Goal: Task Accomplishment & Management: Manage account settings

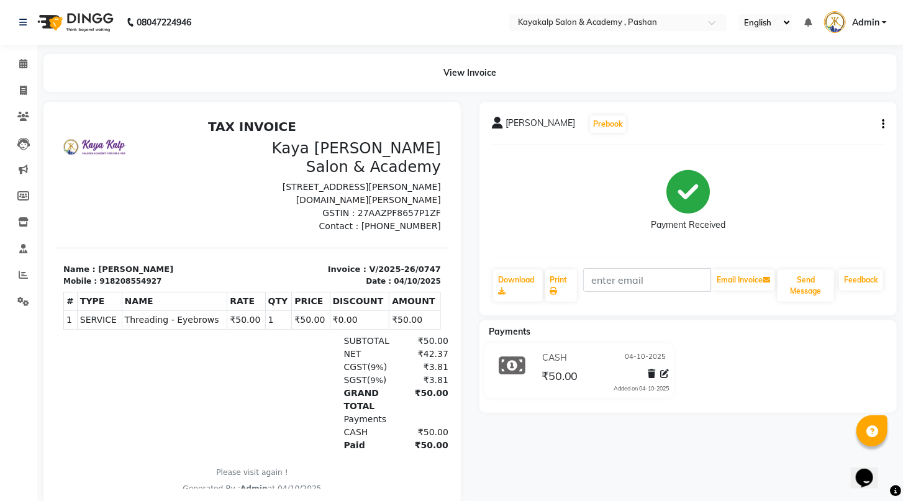
select select "service"
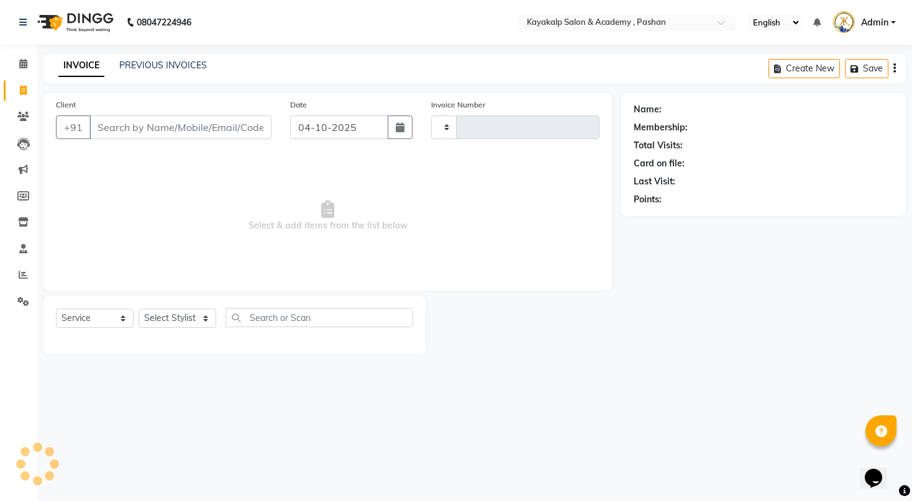
type input "0748"
select select "4804"
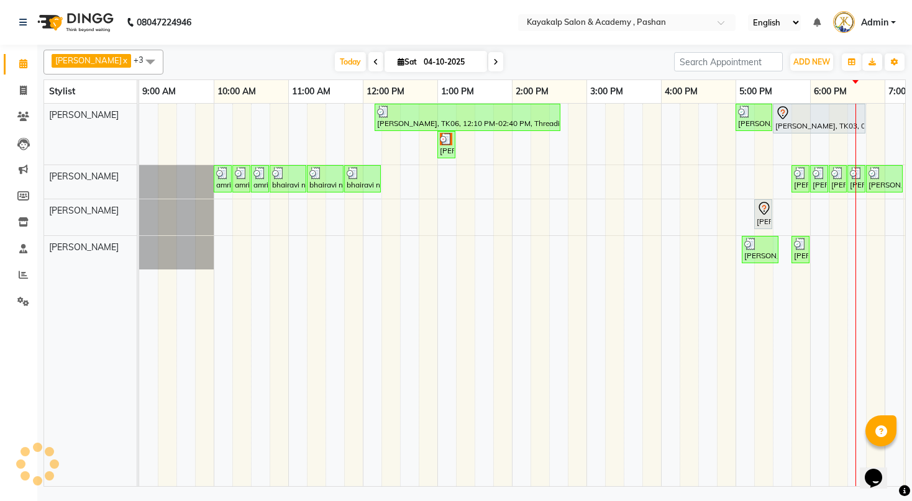
click at [747, 180] on div "[PERSON_NAME], TK06, 12:10 PM-02:40 PM, Threading - Eyebrows,Threading - Upperl…" at bounding box center [586, 295] width 895 height 383
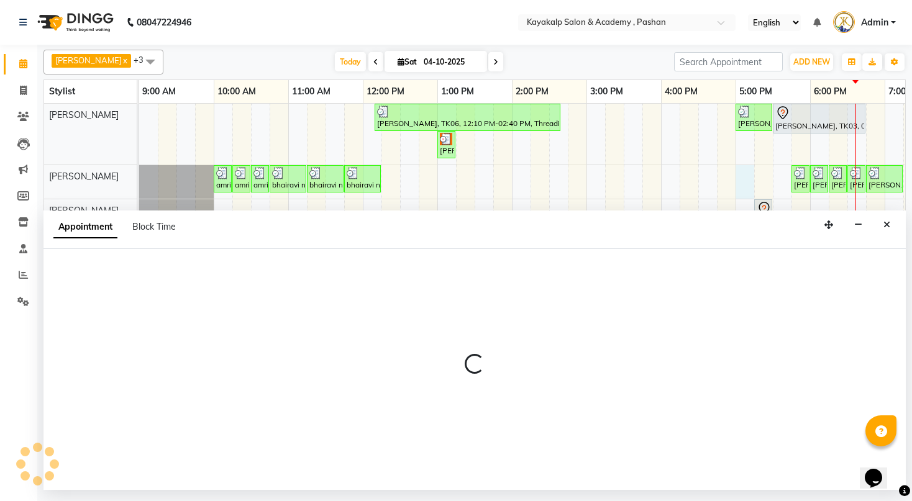
select select "85097"
select select "tentative"
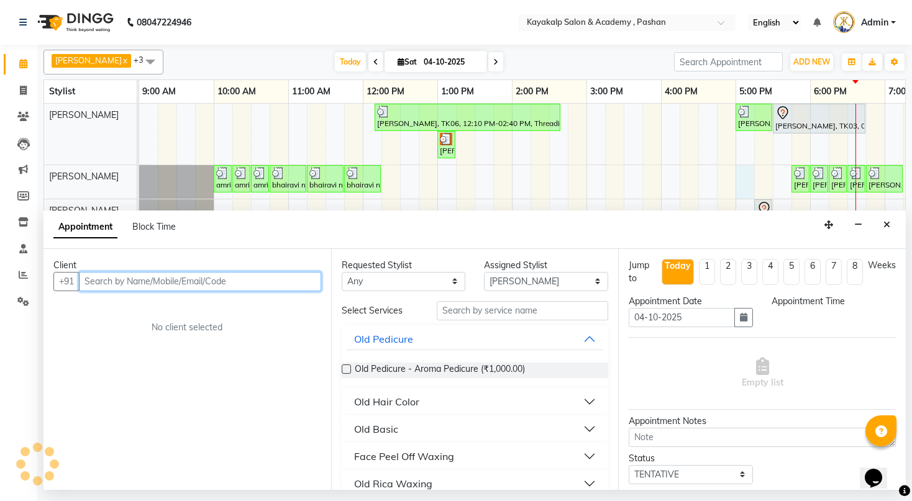
select select "1020"
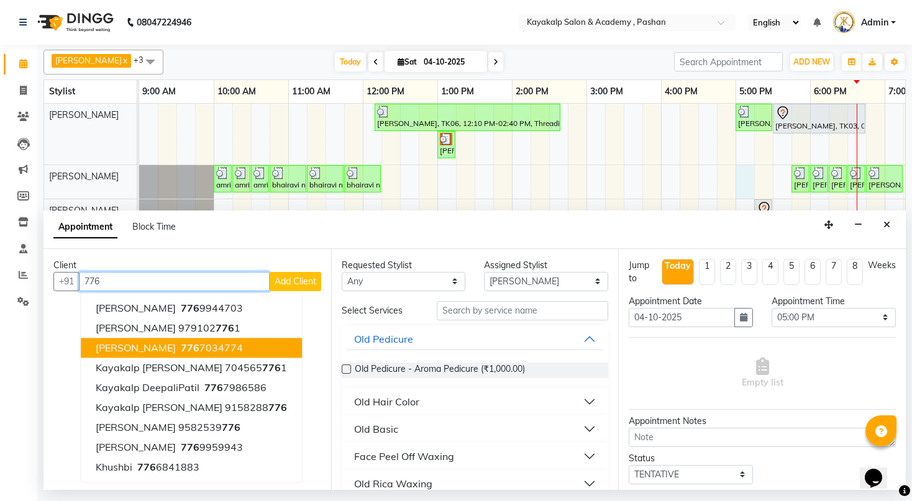
click at [128, 348] on span "[PERSON_NAME]" at bounding box center [136, 348] width 80 height 12
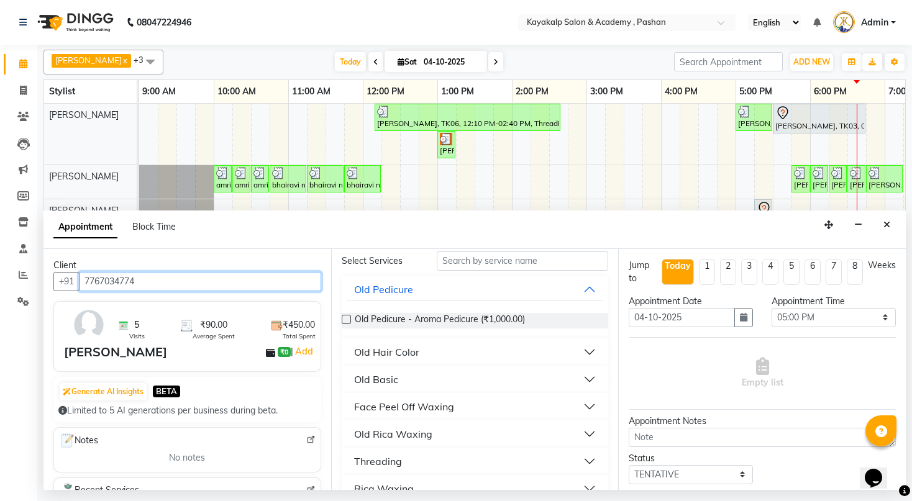
scroll to position [99, 0]
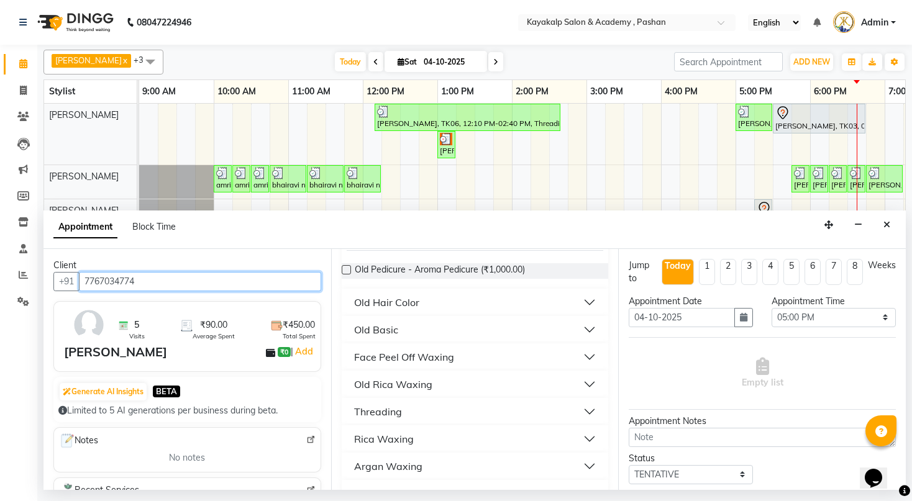
type input "7767034774"
click at [401, 411] on button "Threading" at bounding box center [475, 412] width 257 height 22
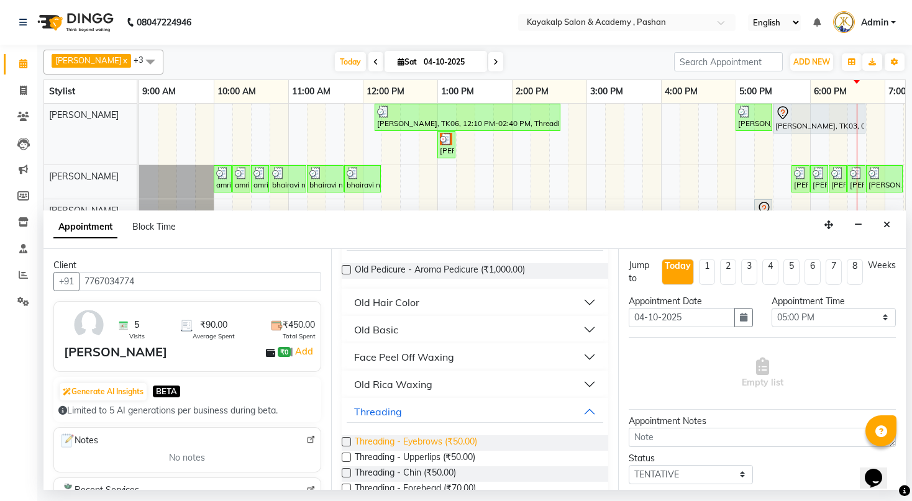
click at [426, 439] on span "Threading - Eyebrows (₹50.00)" at bounding box center [416, 443] width 122 height 16
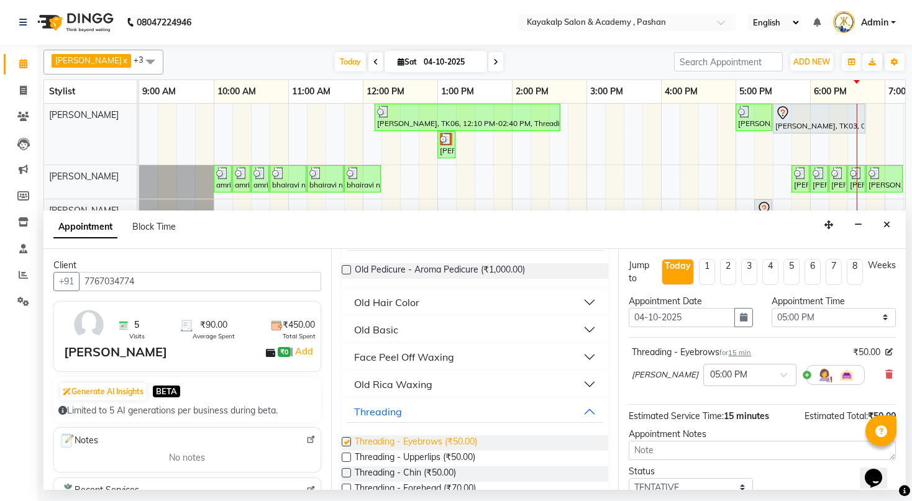
checkbox input "false"
click at [422, 456] on span "Threading - Upperlips (₹50.00)" at bounding box center [415, 459] width 121 height 16
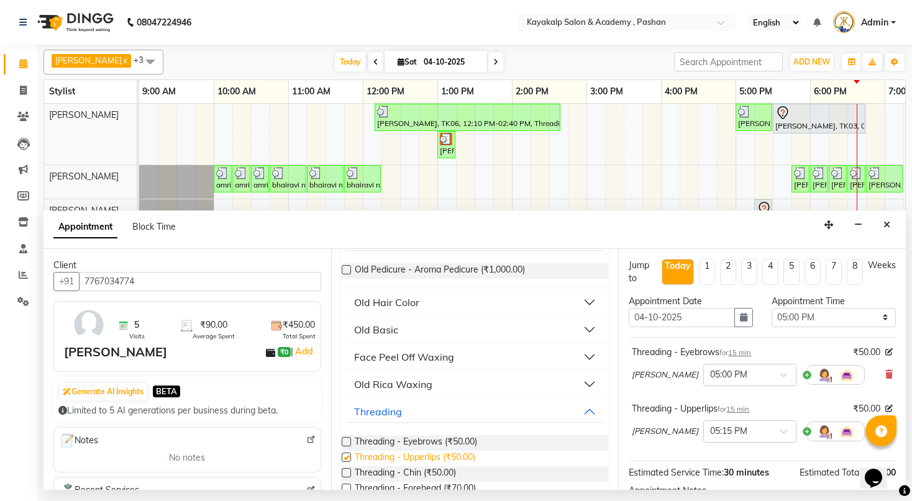
checkbox input "false"
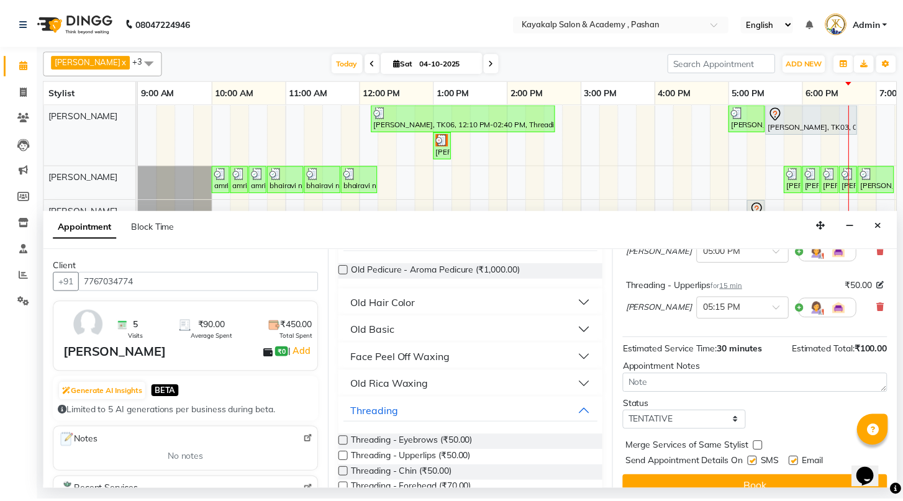
scroll to position [142, 0]
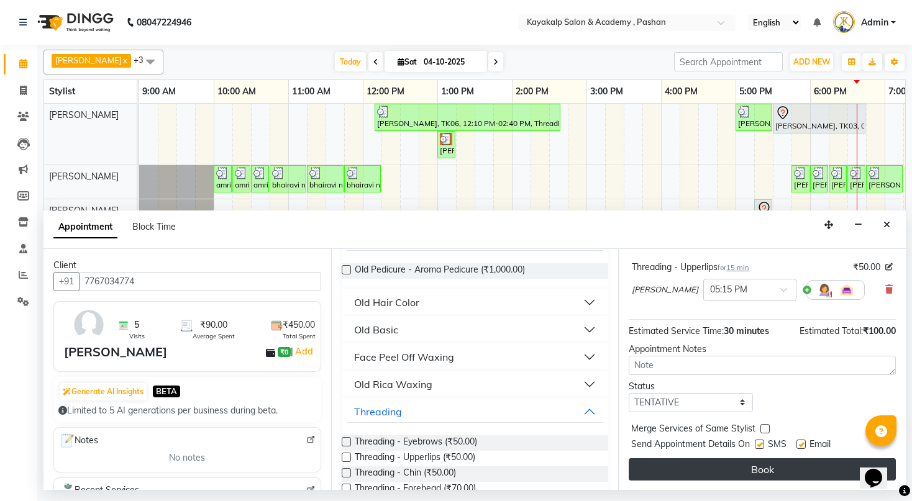
click at [740, 468] on button "Book" at bounding box center [762, 469] width 267 height 22
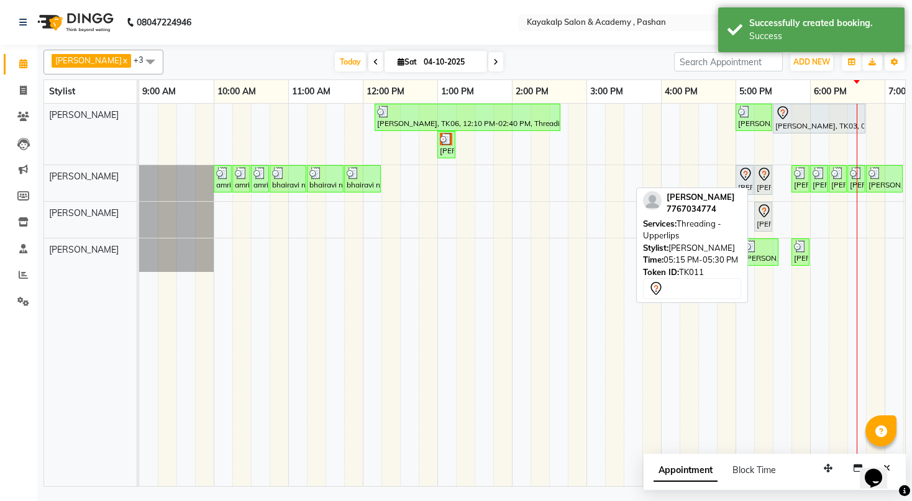
click at [755, 188] on div "[PERSON_NAME], TK11, 05:15 PM-05:30 PM, Threading - Upperlips" at bounding box center [763, 180] width 16 height 26
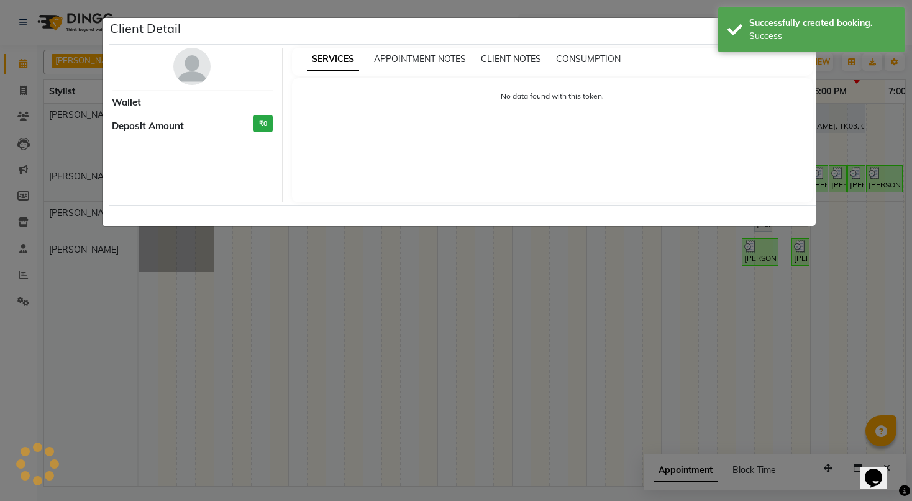
select select "7"
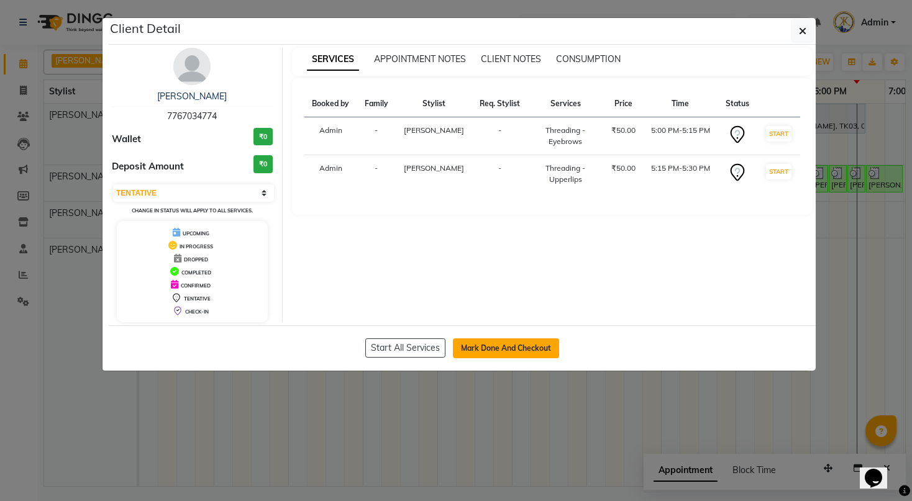
click at [532, 348] on button "Mark Done And Checkout" at bounding box center [506, 349] width 106 height 20
select select "service"
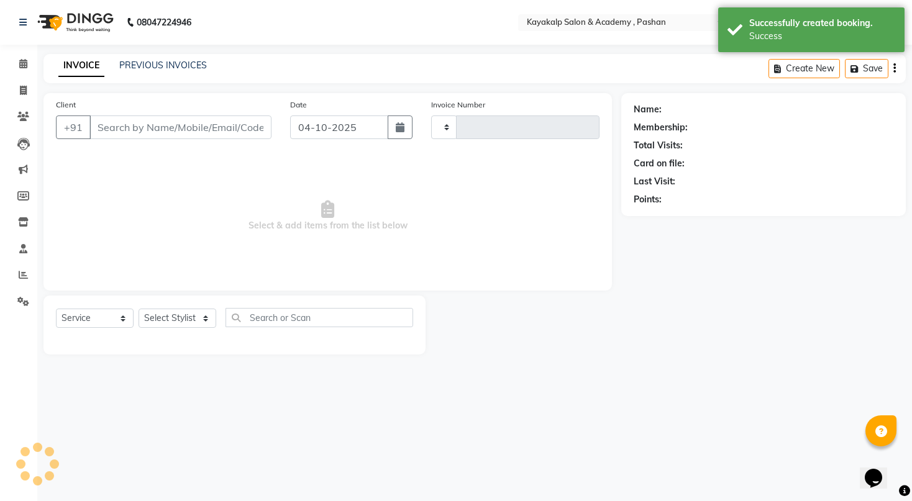
type input "0748"
select select "4804"
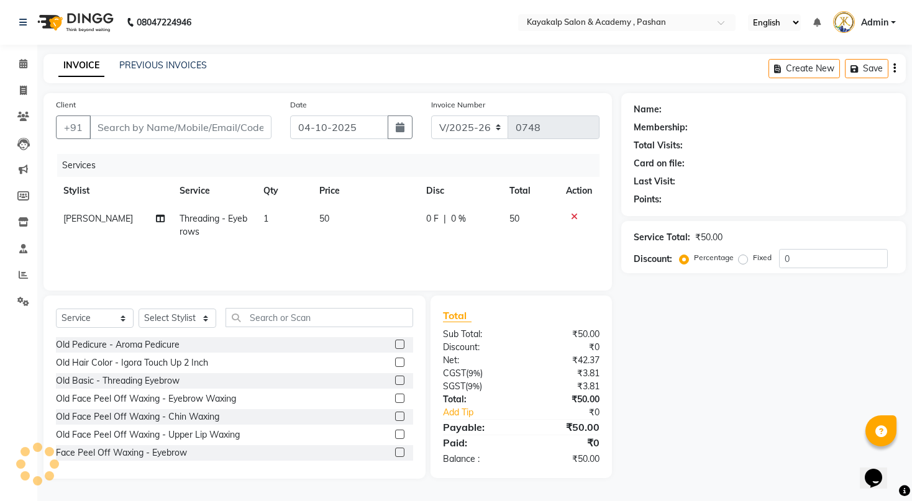
type input "7767034774"
select select "85097"
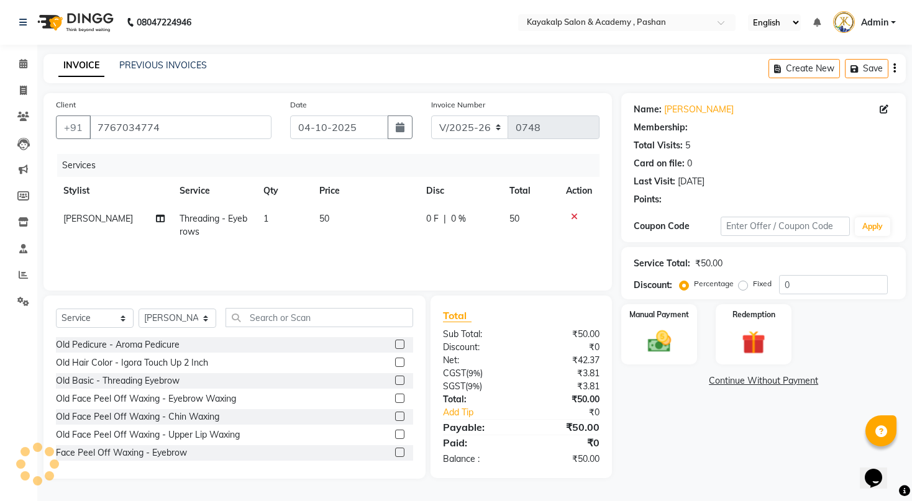
select select "1: Object"
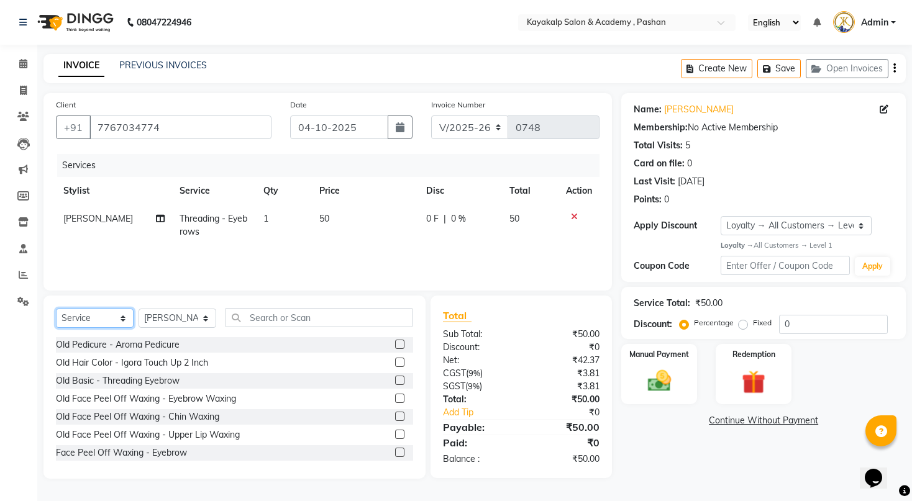
click at [87, 315] on select "Select Service Product Membership Package Voucher Prepaid Gift Card" at bounding box center [95, 318] width 78 height 19
click at [184, 194] on th "Service" at bounding box center [214, 191] width 84 height 28
click at [253, 321] on input "text" at bounding box center [319, 317] width 188 height 19
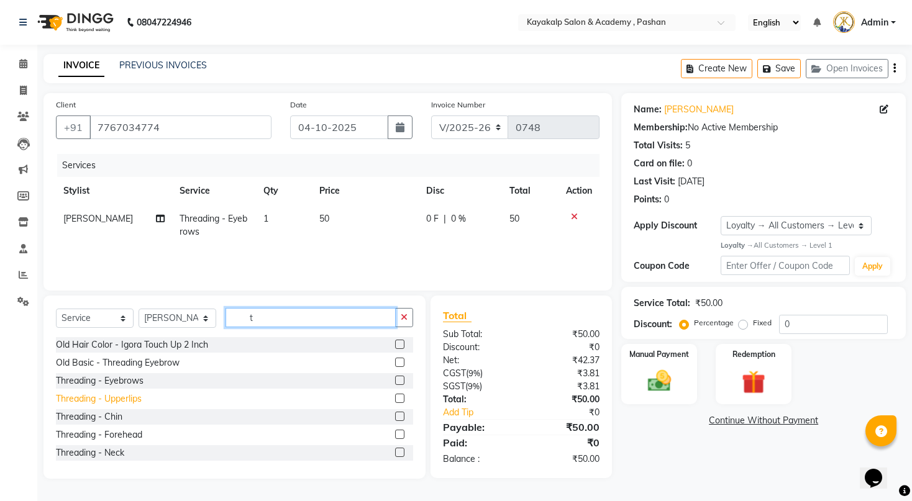
type input "t"
click at [136, 398] on div "Threading - Upperlips" at bounding box center [99, 399] width 86 height 13
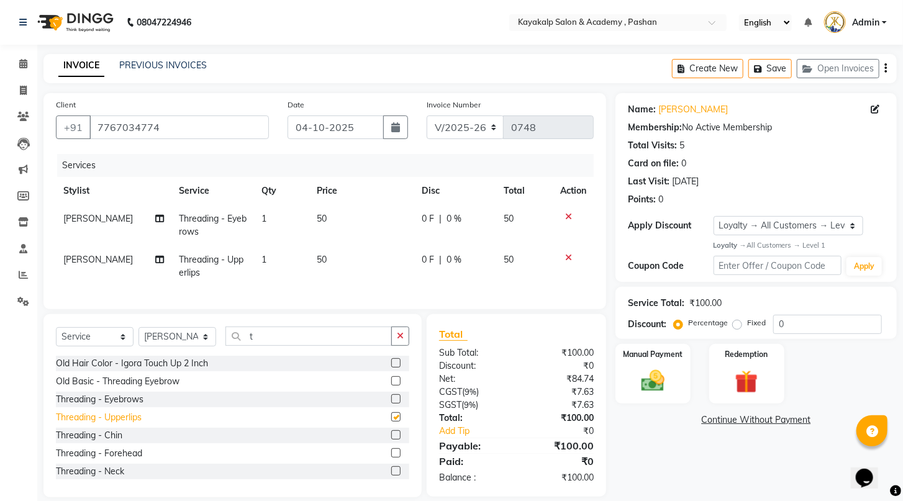
checkbox input "false"
click at [653, 377] on div "Manual Payment" at bounding box center [653, 374] width 78 height 62
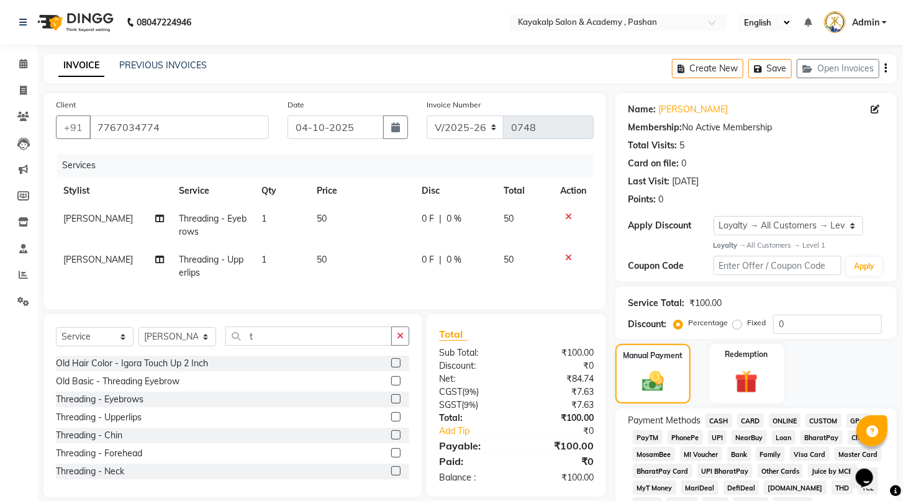
click at [780, 428] on span "ONLINE" at bounding box center [785, 421] width 32 height 14
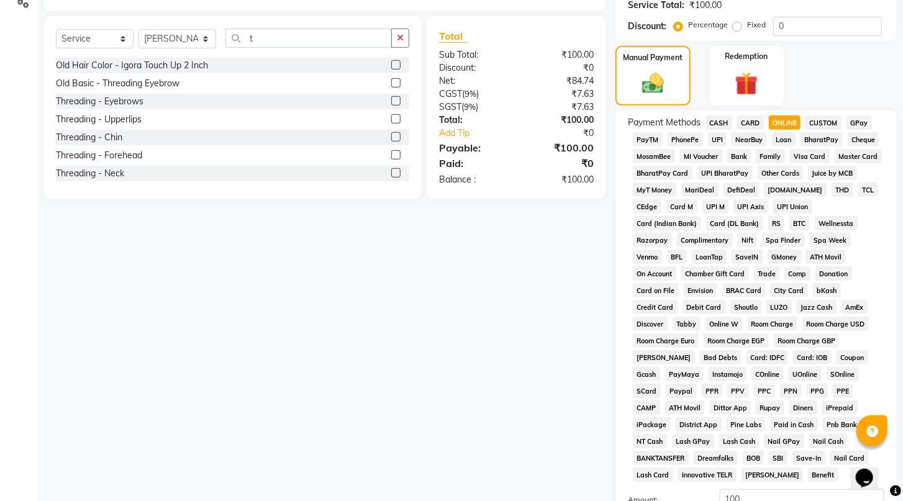
scroll to position [398, 0]
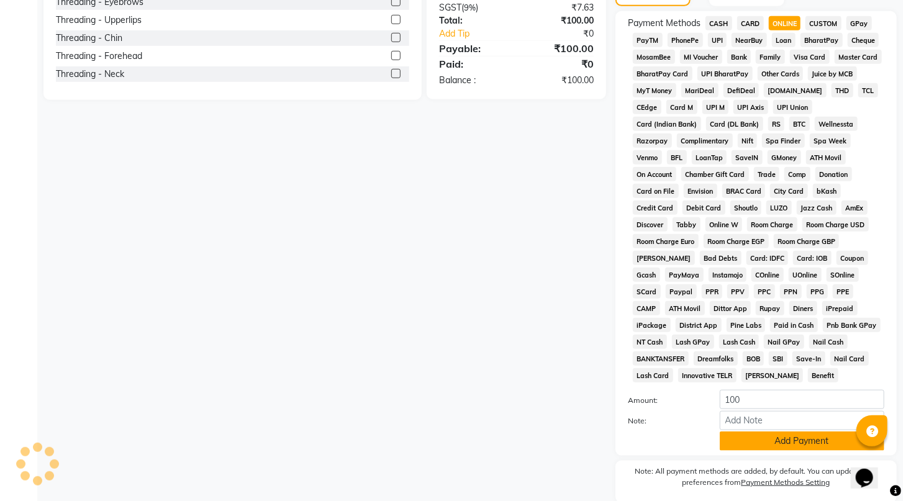
click at [751, 451] on button "Add Payment" at bounding box center [802, 441] width 165 height 19
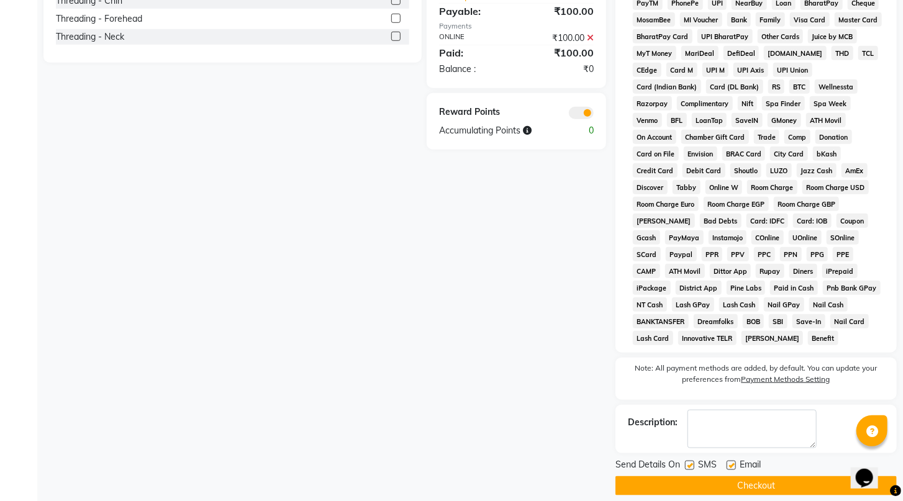
scroll to position [472, 0]
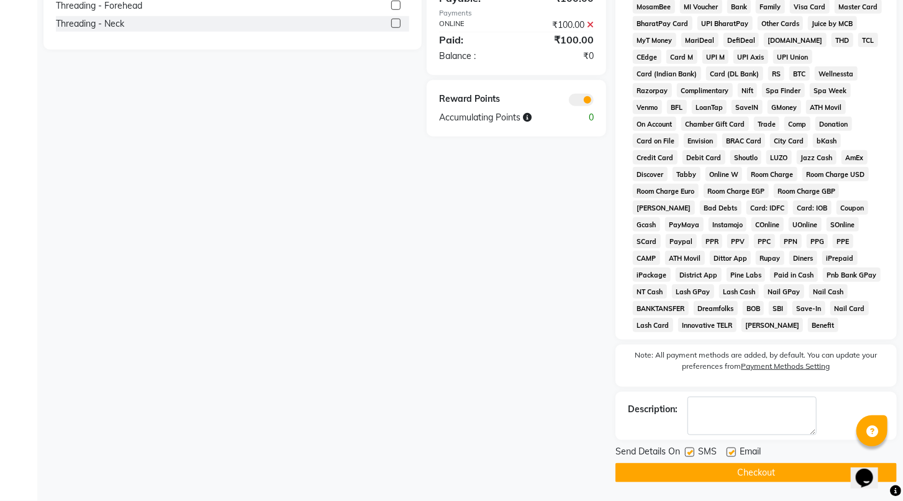
click at [720, 468] on button "Checkout" at bounding box center [756, 472] width 281 height 19
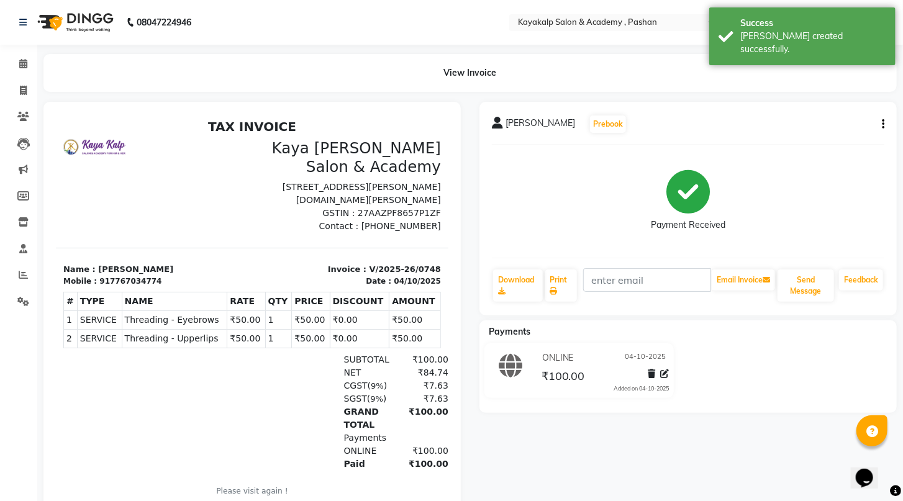
select select "service"
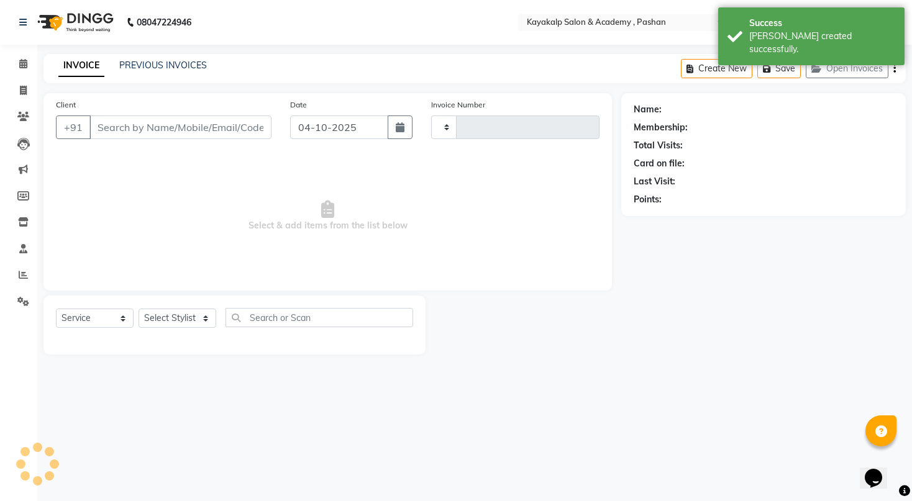
type input "0749"
select select "4804"
type input "7767034774"
select select "85097"
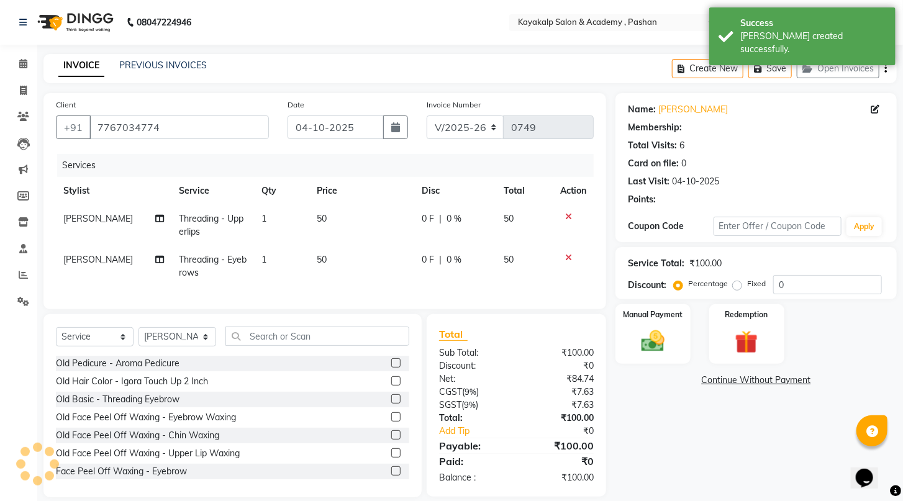
select select "1: Object"
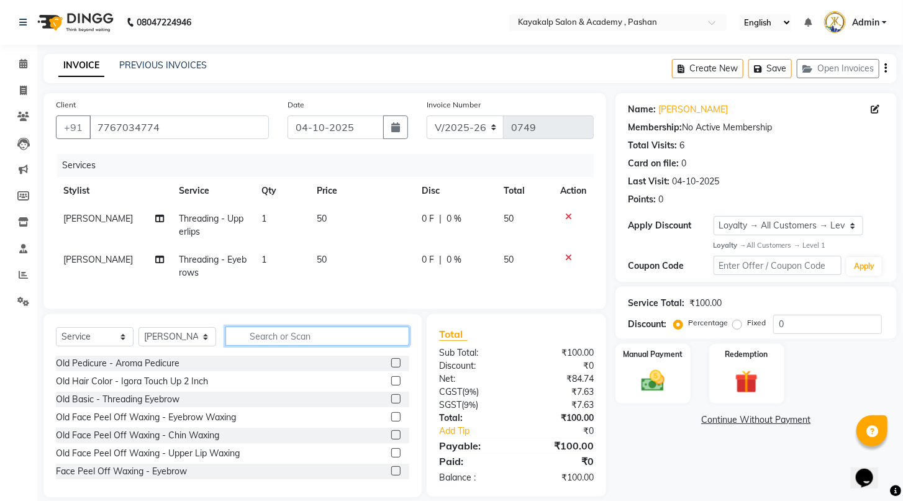
click at [321, 346] on input "text" at bounding box center [317, 336] width 184 height 19
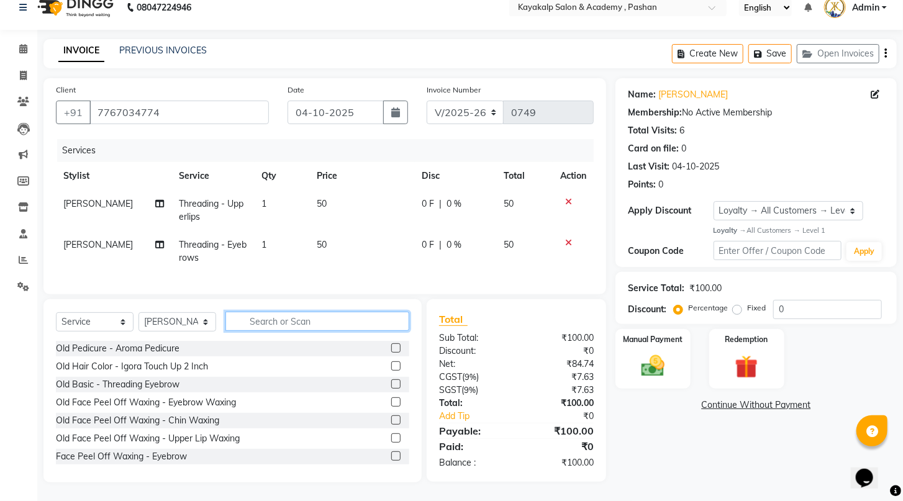
scroll to position [24, 0]
click at [673, 371] on div "Manual Payment" at bounding box center [653, 359] width 78 height 62
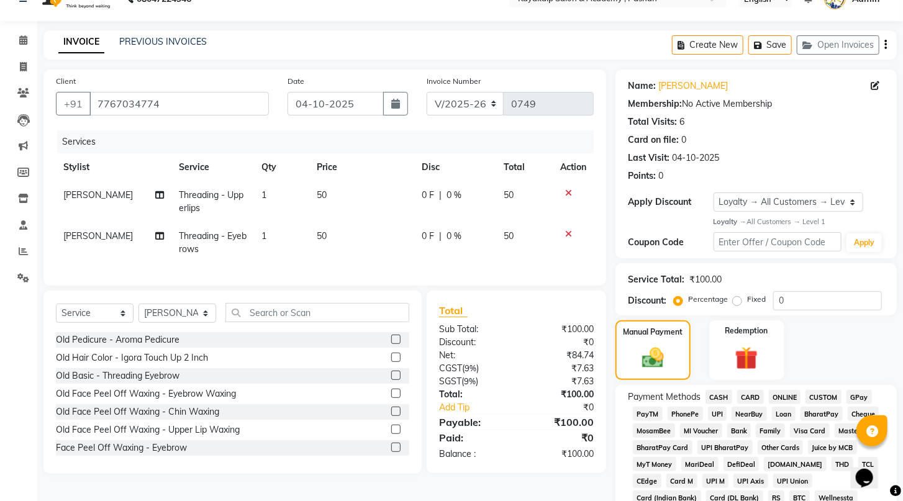
click at [786, 404] on span "ONLINE" at bounding box center [785, 397] width 32 height 14
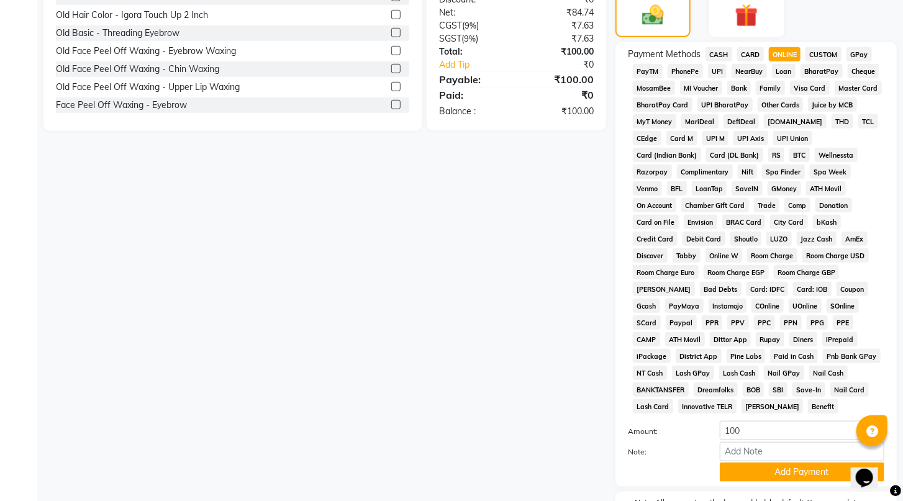
scroll to position [470, 0]
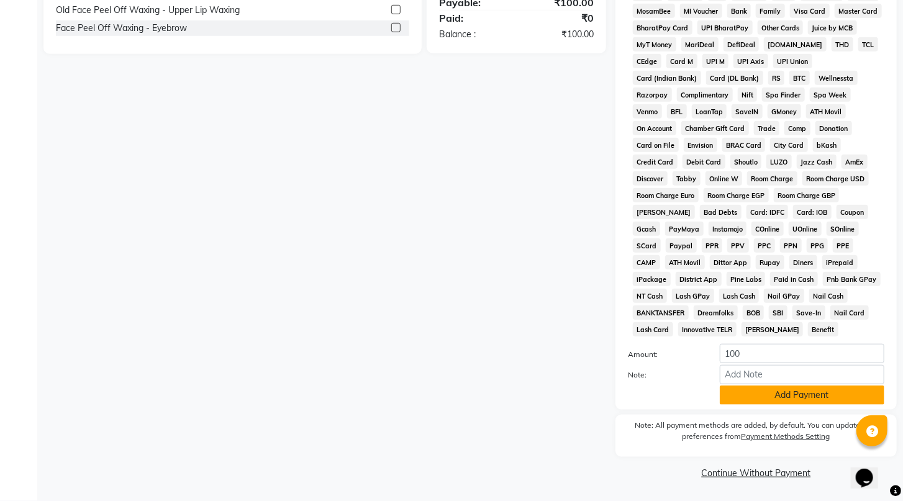
click at [743, 391] on button "Add Payment" at bounding box center [802, 395] width 165 height 19
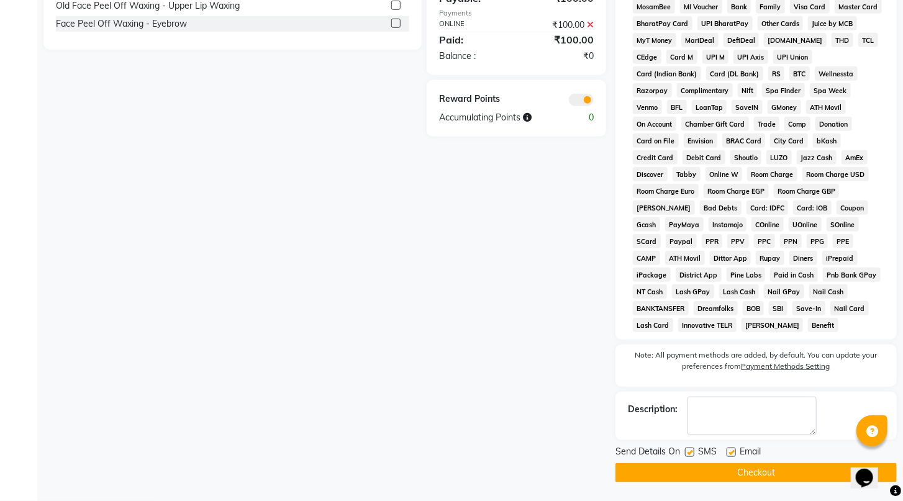
click at [744, 468] on button "Checkout" at bounding box center [756, 472] width 281 height 19
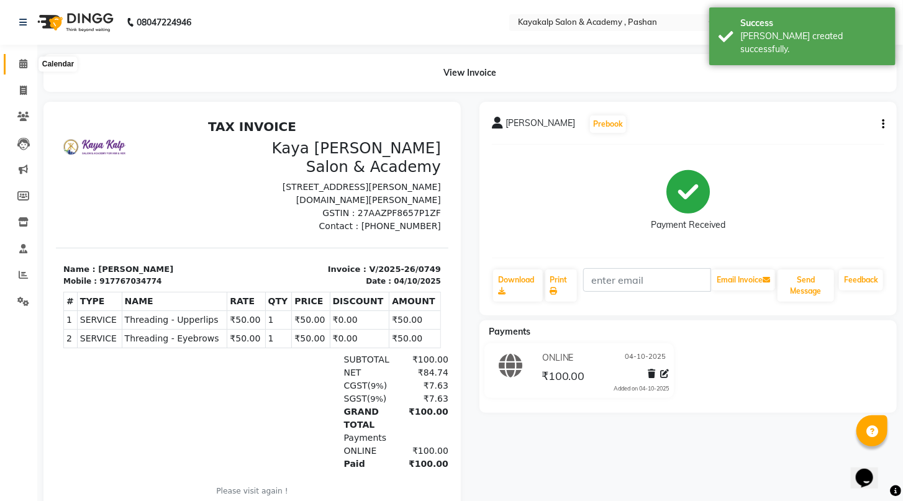
click at [24, 64] on icon at bounding box center [23, 63] width 8 height 9
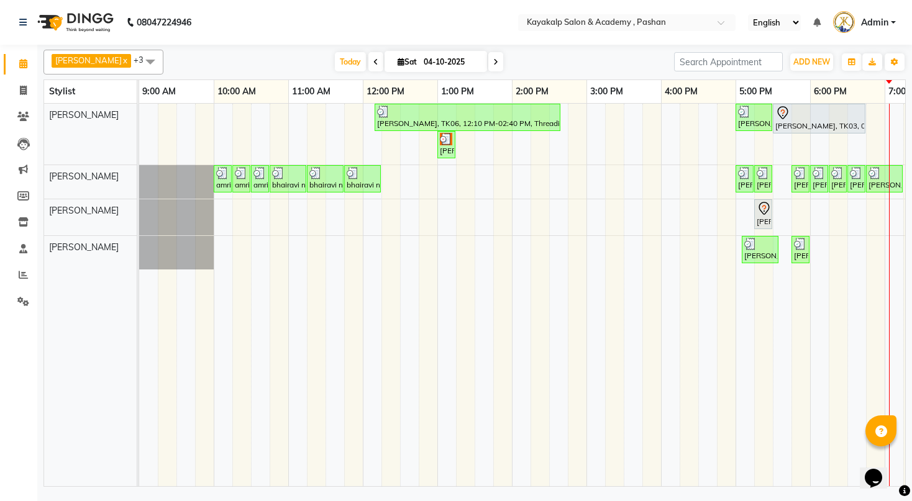
click at [422, 63] on input "04-10-2025" at bounding box center [451, 62] width 62 height 19
select select "10"
select select "2025"
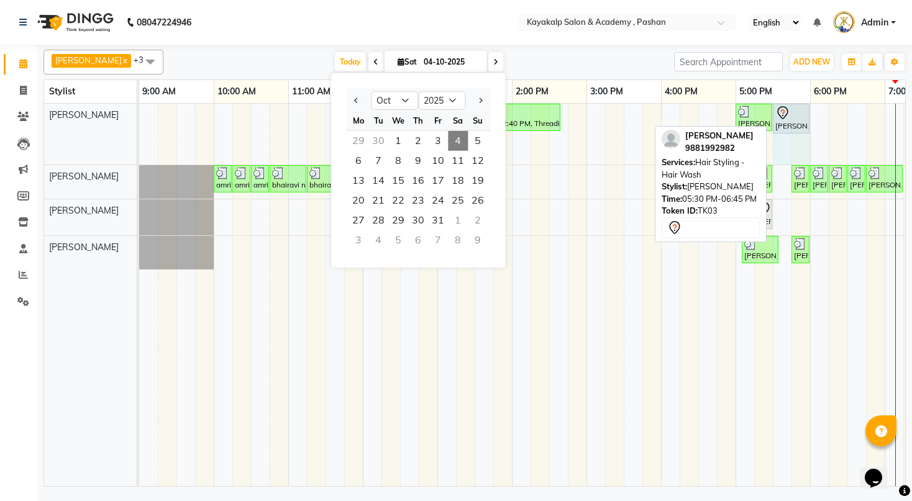
drag, startPoint x: 863, startPoint y: 112, endPoint x: 804, endPoint y: 122, distance: 59.1
click at [139, 122] on div "[PERSON_NAME], TK06, 12:10 PM-02:40 PM, Threading - Eyebrows,Threading - Upperl…" at bounding box center [139, 134] width 0 height 61
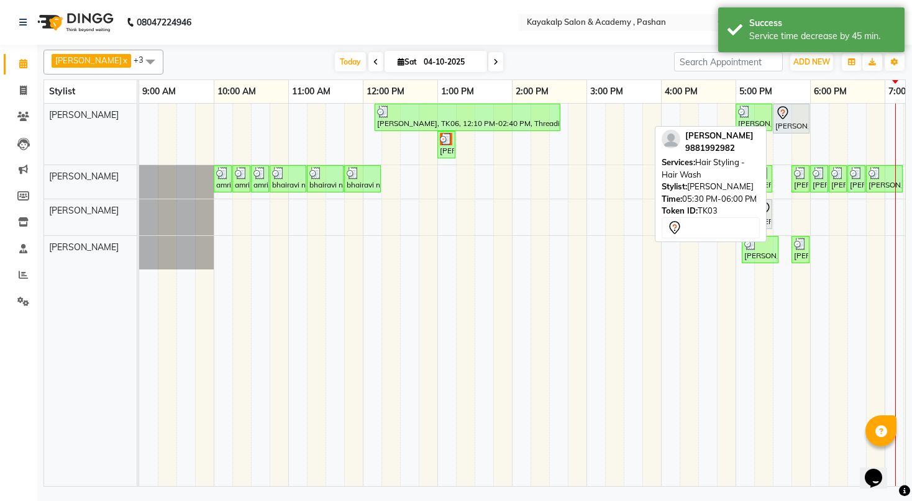
click at [785, 117] on icon at bounding box center [782, 113] width 15 height 15
select select "7"
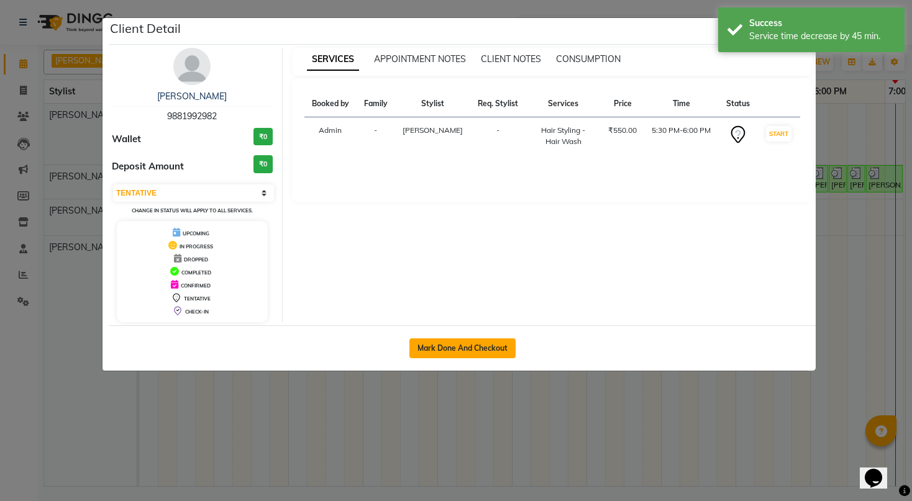
click at [455, 342] on button "Mark Done And Checkout" at bounding box center [462, 349] width 106 height 20
select select "4804"
select select "service"
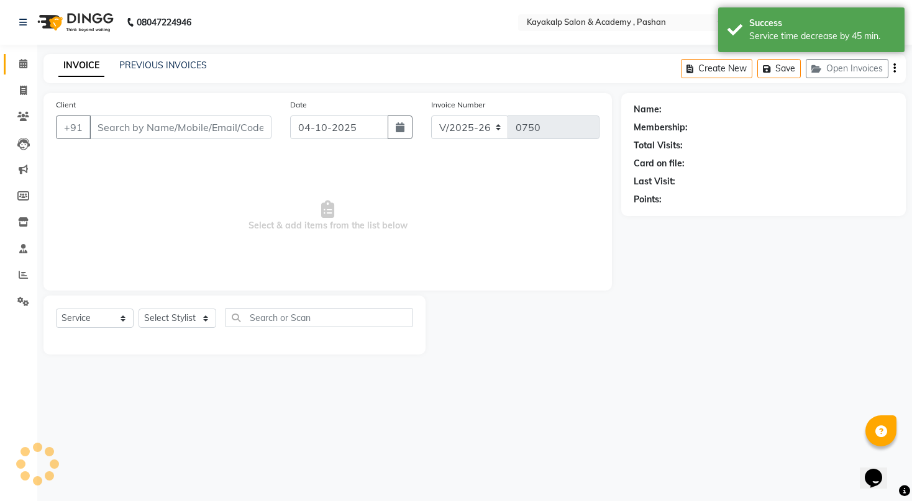
type input "9881992982"
select select "29289"
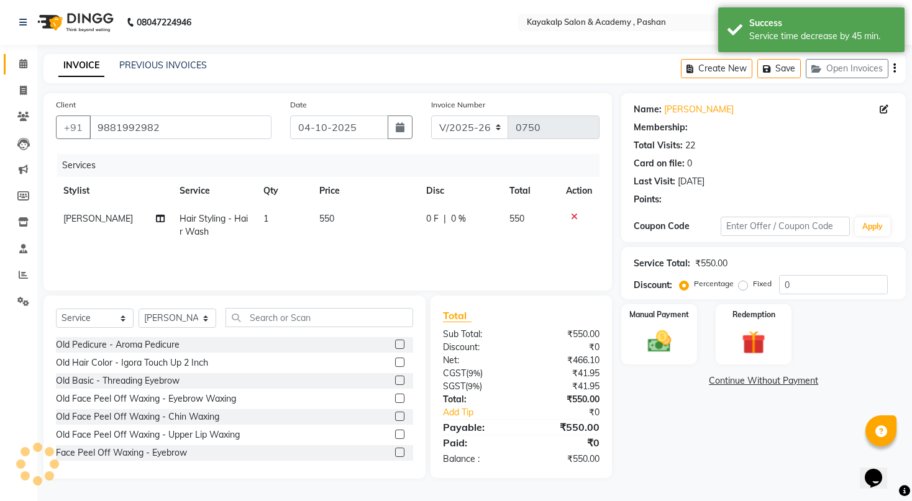
select select "1: Object"
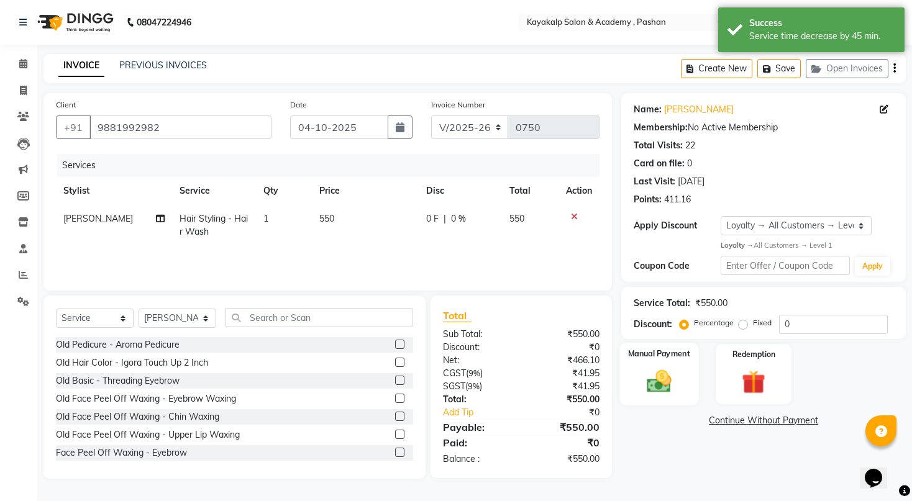
click at [663, 380] on div "Manual Payment" at bounding box center [659, 374] width 79 height 63
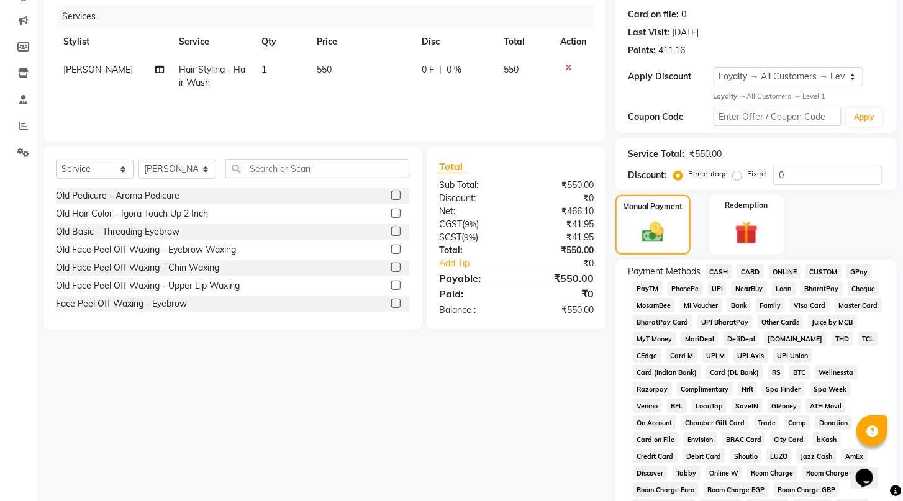
scroll to position [199, 0]
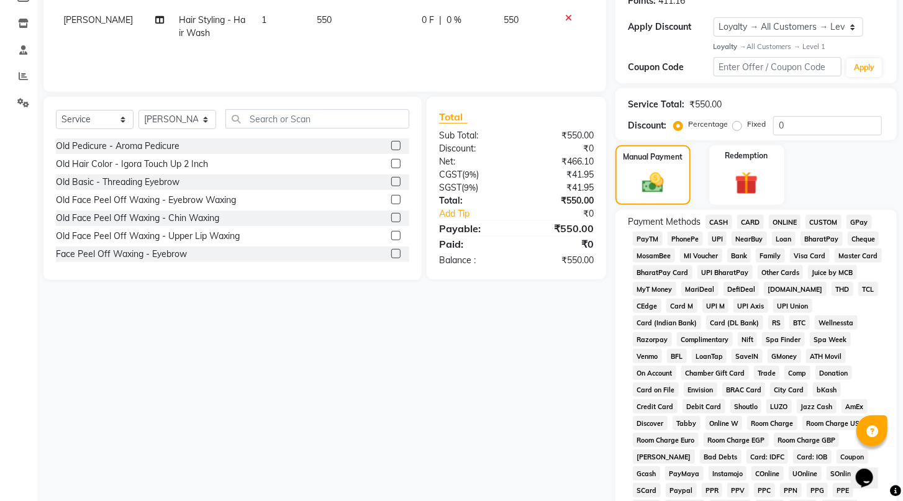
click at [776, 229] on span "ONLINE" at bounding box center [785, 222] width 32 height 14
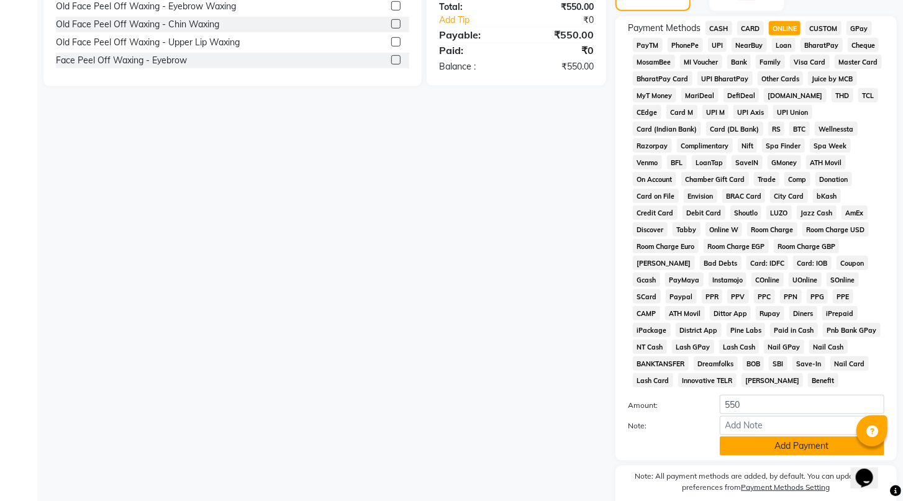
scroll to position [470, 0]
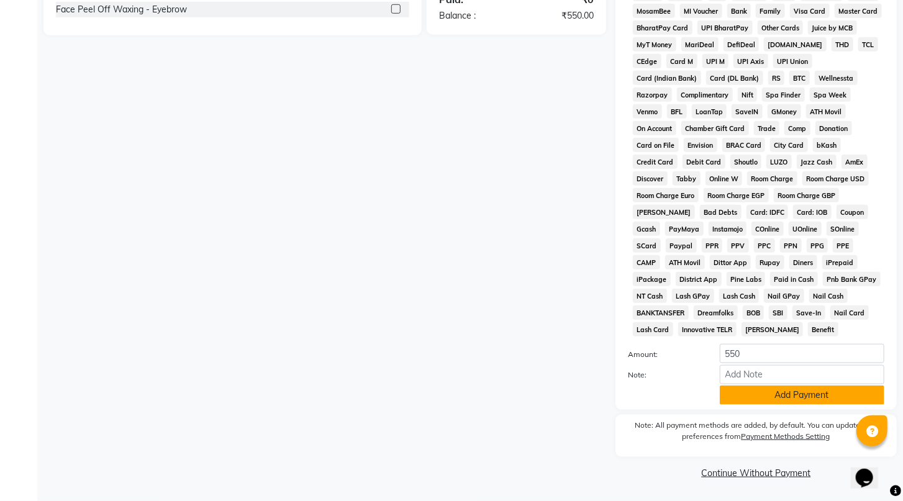
click at [790, 398] on button "Add Payment" at bounding box center [802, 395] width 165 height 19
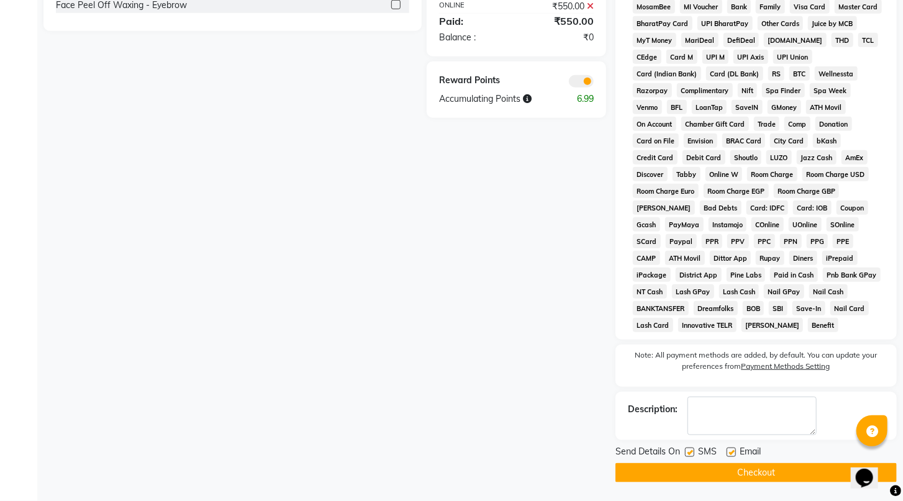
click at [744, 469] on button "Checkout" at bounding box center [756, 472] width 281 height 19
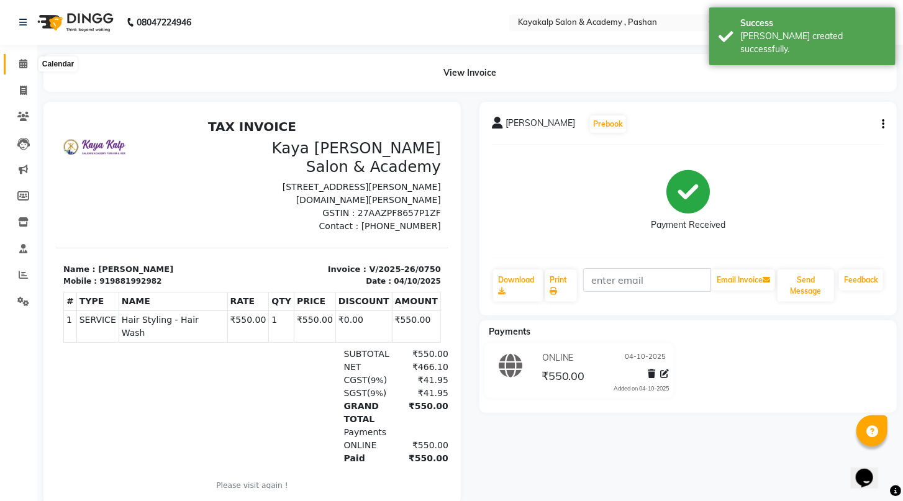
click at [24, 62] on icon at bounding box center [23, 63] width 8 height 9
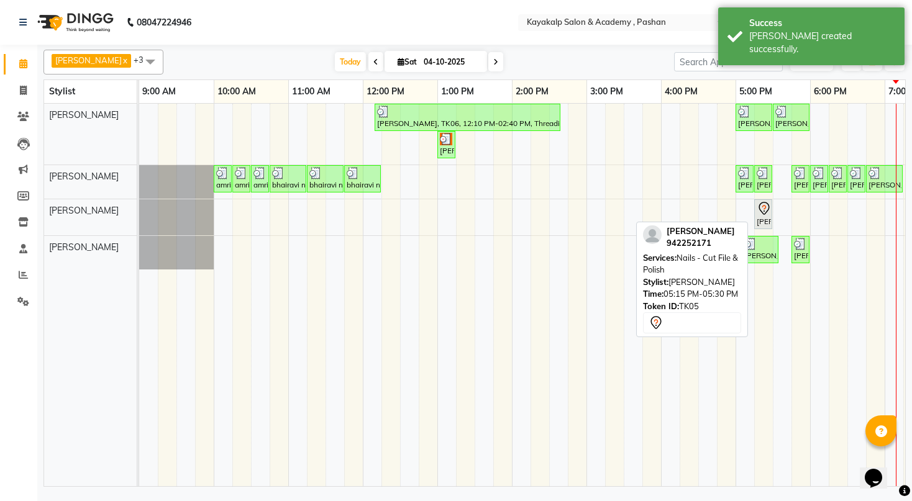
click at [765, 221] on div "[PERSON_NAME], TK05, 05:15 PM-05:30 PM, Nails - Cut File & Polish" at bounding box center [763, 214] width 16 height 26
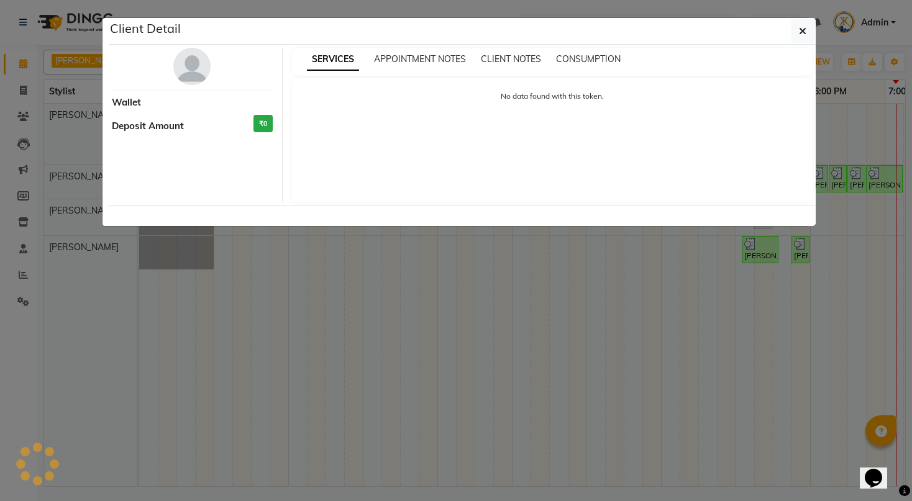
select select "7"
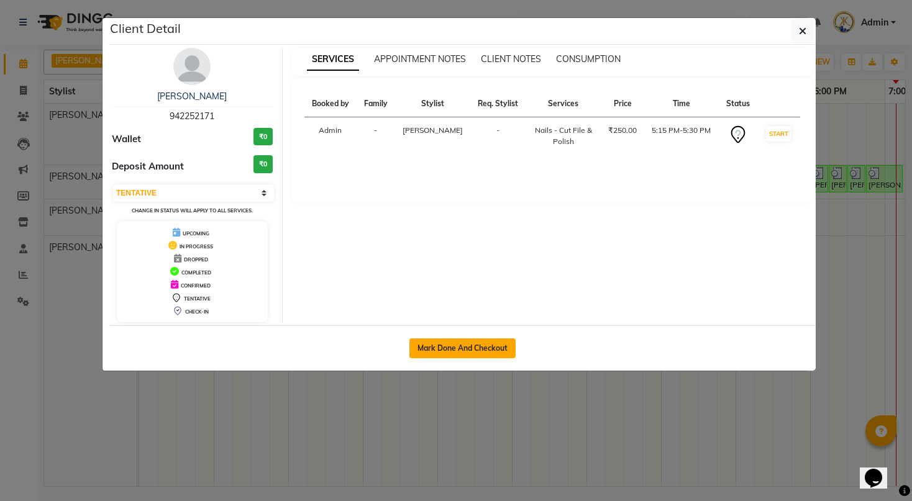
click at [467, 345] on button "Mark Done And Checkout" at bounding box center [462, 349] width 106 height 20
select select "service"
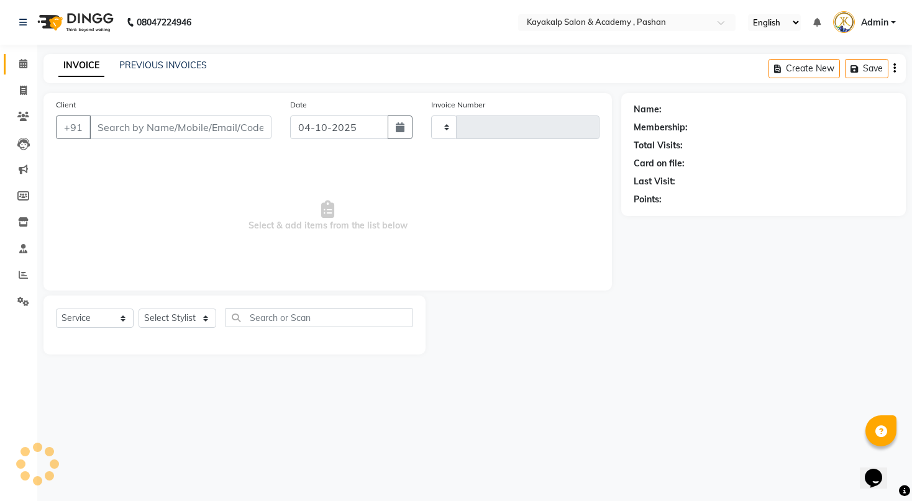
type input "0751"
select select "4804"
type input "942252171"
select select "89426"
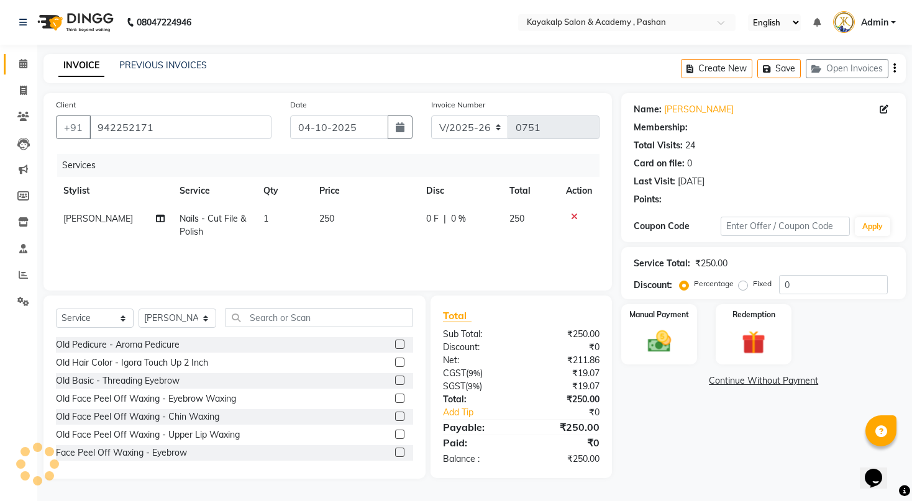
select select "1: Object"
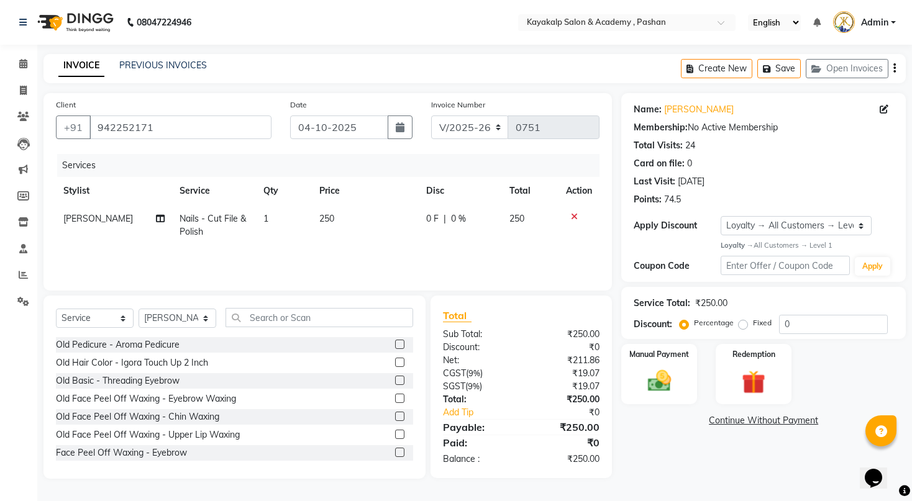
click at [571, 219] on icon at bounding box center [574, 216] width 7 height 9
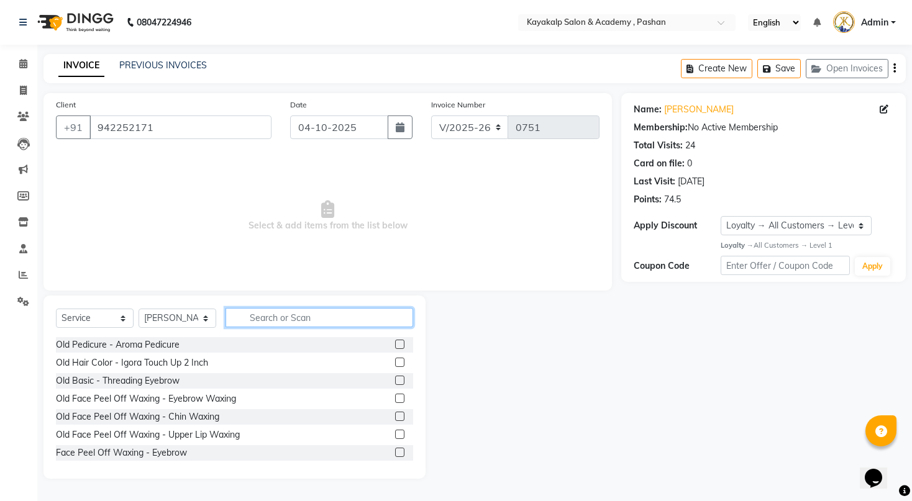
click at [326, 327] on input "text" at bounding box center [319, 317] width 188 height 19
click at [268, 318] on input "text" at bounding box center [319, 317] width 188 height 19
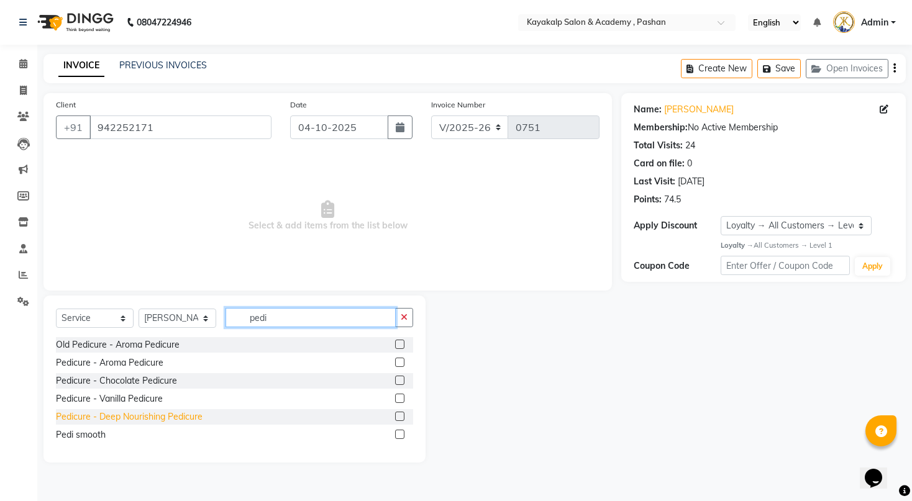
type input "pedi"
click at [168, 417] on div "Pedicure - Deep Nourishing Pedicure" at bounding box center [129, 417] width 147 height 13
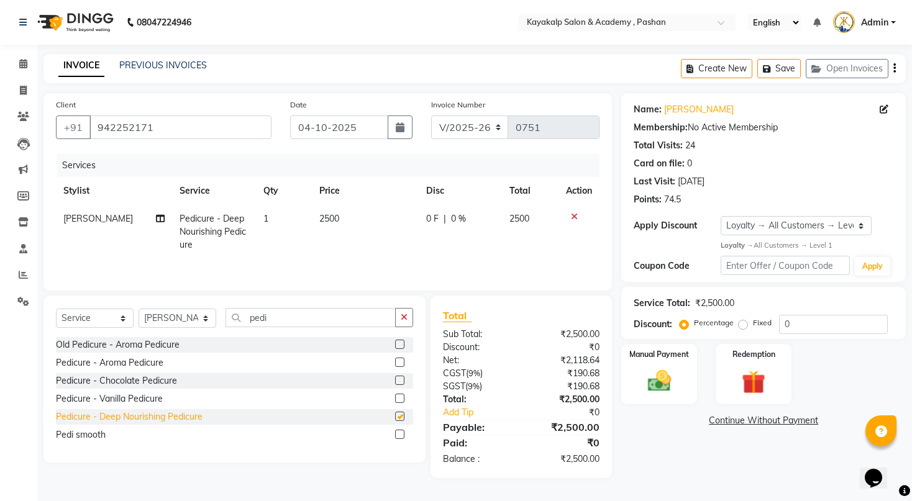
checkbox input "false"
click at [309, 324] on input "pedi" at bounding box center [310, 317] width 170 height 19
click at [789, 69] on button "Save" at bounding box center [778, 68] width 43 height 19
